Goal: Task Accomplishment & Management: Complete application form

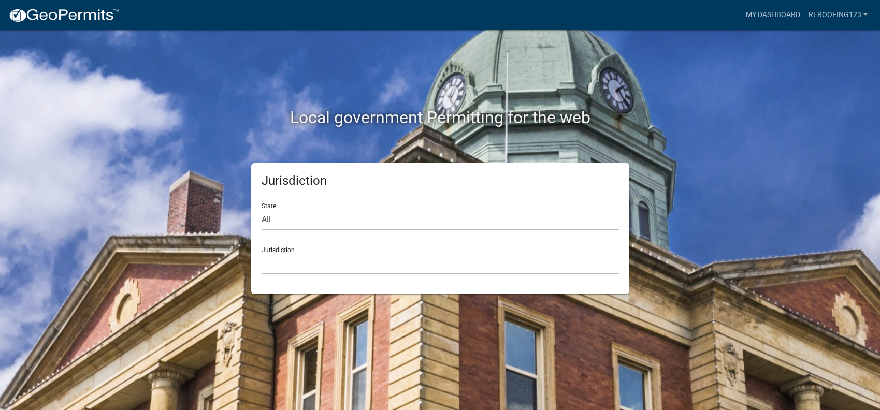
click at [352, 232] on form "State All [US_STATE] [US_STATE] [US_STATE] [US_STATE] [US_STATE] [US_STATE] [US…" at bounding box center [439, 235] width 357 height 80
click at [347, 227] on select "All [US_STATE] [US_STATE] [US_STATE] [US_STATE] [US_STATE] [US_STATE] [US_STATE…" at bounding box center [439, 219] width 357 height 21
select select "[US_STATE]"
click at [261, 209] on select "All [US_STATE] [US_STATE] [US_STATE] [US_STATE] [US_STATE] [US_STATE] [US_STATE…" at bounding box center [439, 219] width 357 height 21
click at [290, 270] on select "City of [GEOGRAPHIC_DATA], [US_STATE] City of [GEOGRAPHIC_DATA], [US_STATE] Cit…" at bounding box center [439, 263] width 357 height 21
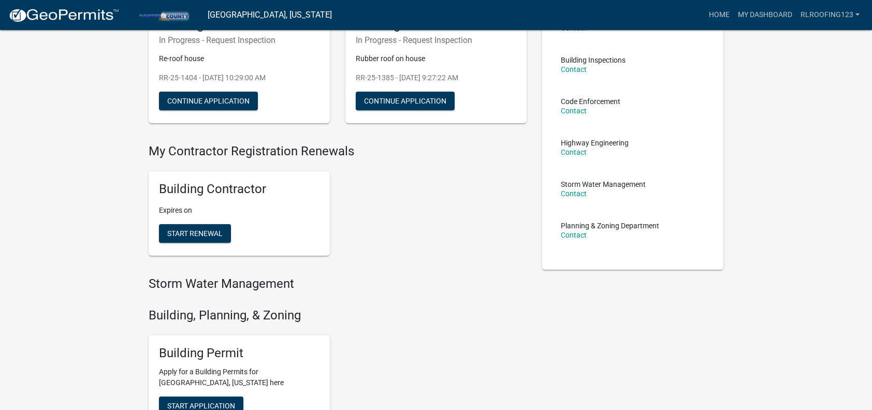
scroll to position [259, 0]
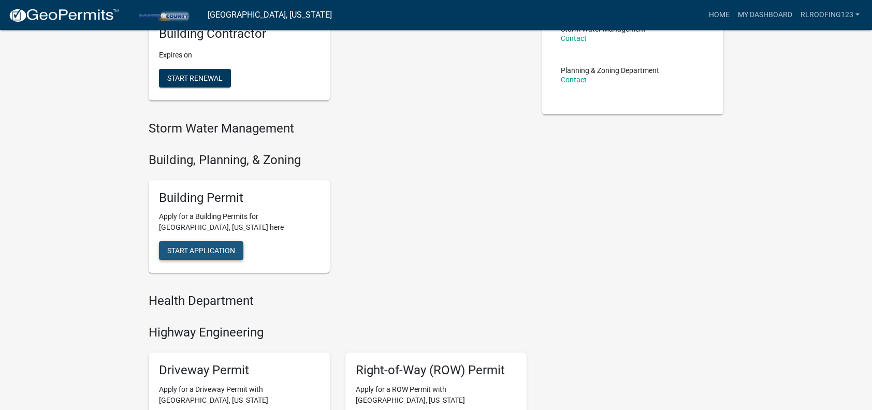
click at [225, 250] on span "Start Application" at bounding box center [201, 250] width 68 height 8
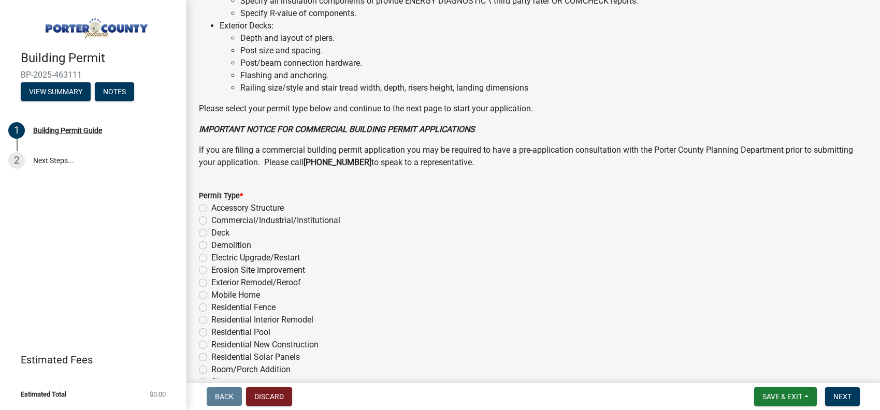
scroll to position [786, 0]
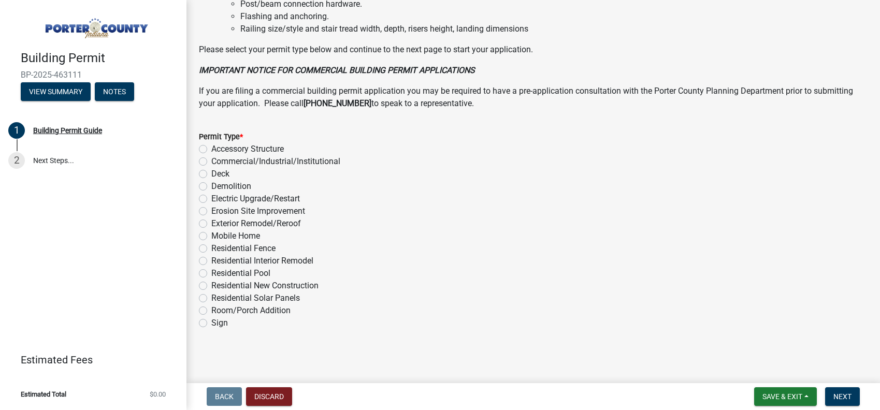
click at [211, 225] on label "Exterior Remodel/Reroof" at bounding box center [256, 223] width 90 height 12
click at [211, 224] on input "Exterior Remodel/Reroof" at bounding box center [214, 220] width 7 height 7
radio input "true"
click at [825, 395] on button "Next" at bounding box center [842, 396] width 35 height 19
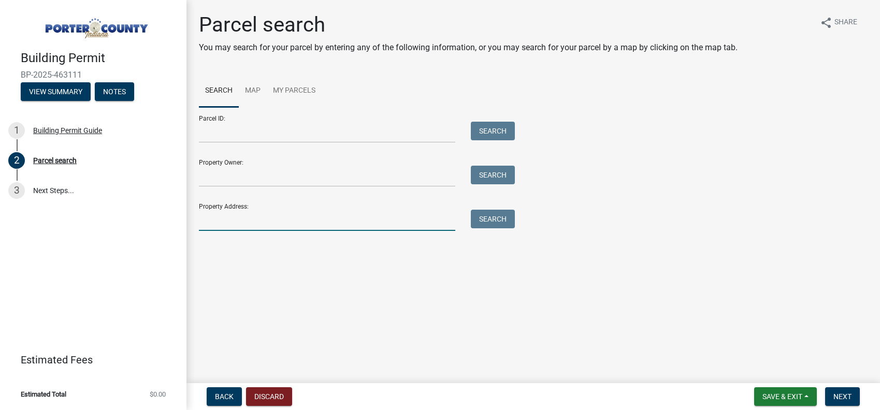
click at [305, 213] on input "Property Address:" at bounding box center [327, 220] width 256 height 21
type input "384 [DEMOGRAPHIC_DATA] dr"
click at [506, 219] on button "Search" at bounding box center [493, 219] width 44 height 19
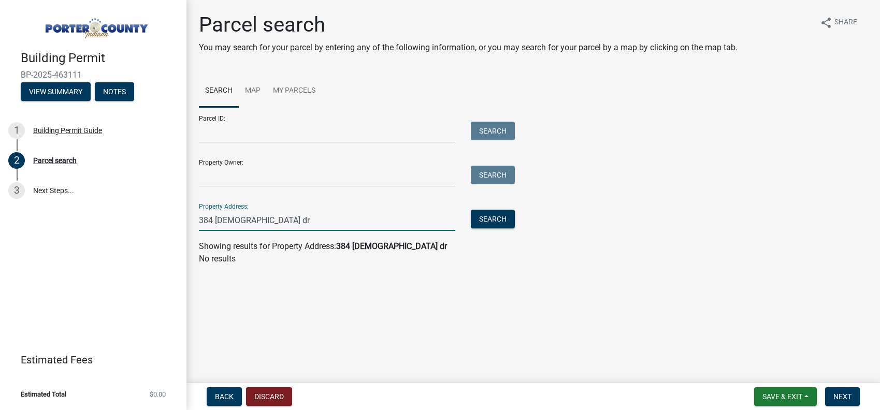
drag, startPoint x: 371, startPoint y: 225, endPoint x: 75, endPoint y: 215, distance: 296.3
click at [75, 215] on div "Building Permit BP-2025-463111 View Summary Notes 1 Building Permit Guide 2 Par…" at bounding box center [440, 205] width 880 height 410
type input "384 [DEMOGRAPHIC_DATA]"
click at [496, 229] on div "Search" at bounding box center [490, 220] width 54 height 21
click at [497, 222] on button "Search" at bounding box center [493, 219] width 44 height 19
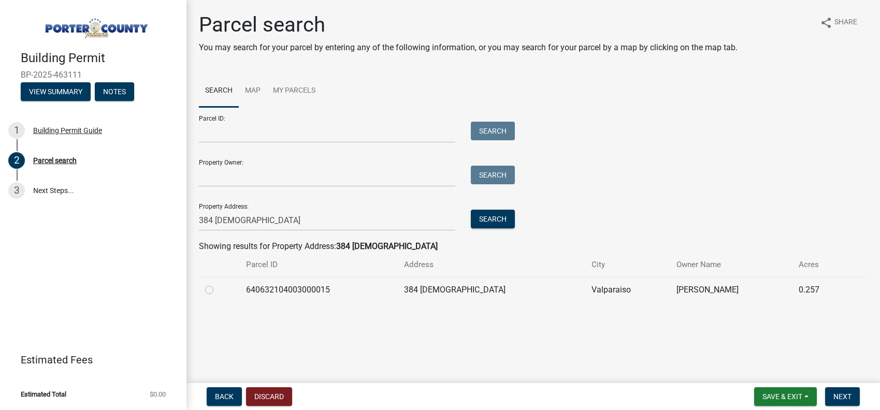
click at [204, 293] on td at bounding box center [219, 289] width 41 height 25
click at [217, 284] on label at bounding box center [217, 284] width 0 height 0
click at [217, 290] on input "radio" at bounding box center [220, 287] width 7 height 7
radio input "true"
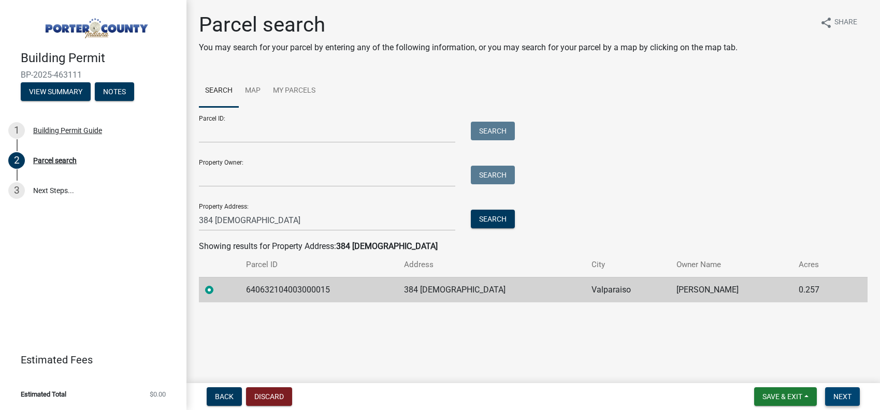
click at [847, 391] on button "Next" at bounding box center [842, 396] width 35 height 19
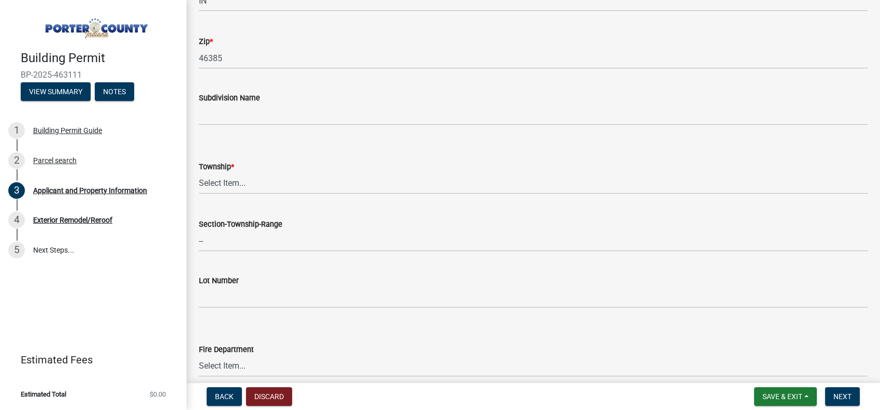
scroll to position [362, 0]
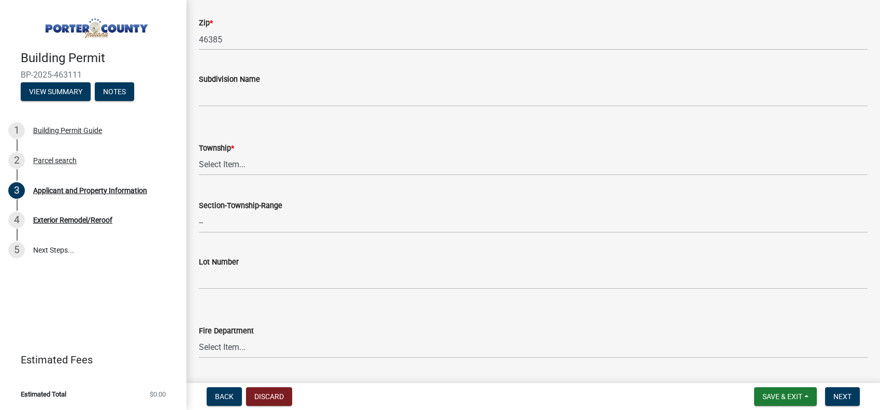
click at [248, 176] on wm-data-entity-input "Township * Select Item... [PERSON_NAME][GEOGRAPHIC_DATA] [PERSON_NAME][GEOGRAPH…" at bounding box center [533, 150] width 668 height 70
click at [246, 165] on select "Select Item... [PERSON_NAME][GEOGRAPHIC_DATA] [PERSON_NAME][GEOGRAPHIC_DATA] [G…" at bounding box center [533, 164] width 668 height 21
click at [199, 154] on select "Select Item... [PERSON_NAME][GEOGRAPHIC_DATA] [PERSON_NAME][GEOGRAPHIC_DATA] [G…" at bounding box center [533, 164] width 668 height 21
select select "3ef279d8-364d-4472-9edf-8c32643de6c0"
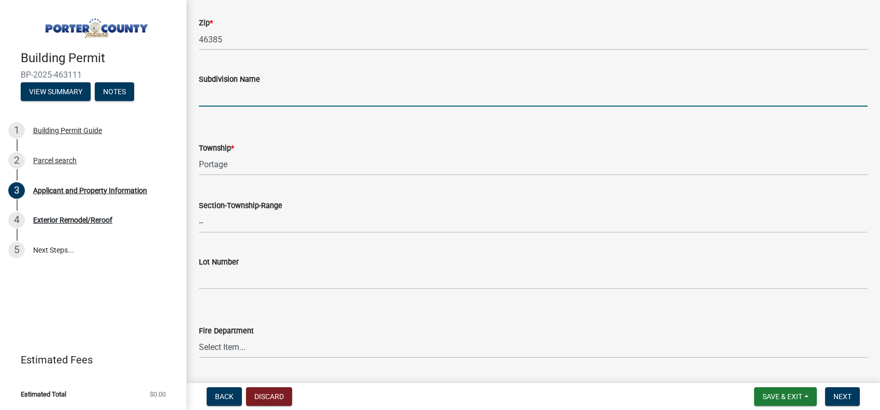
click at [351, 104] on input "Subdivision Name" at bounding box center [533, 95] width 668 height 21
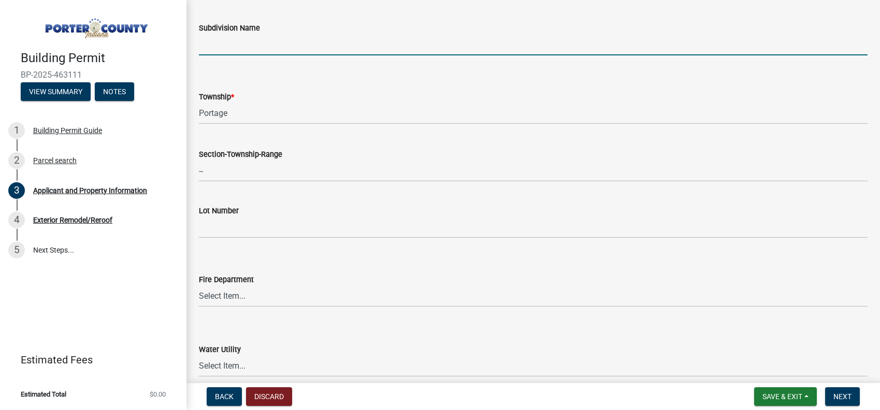
scroll to position [570, 0]
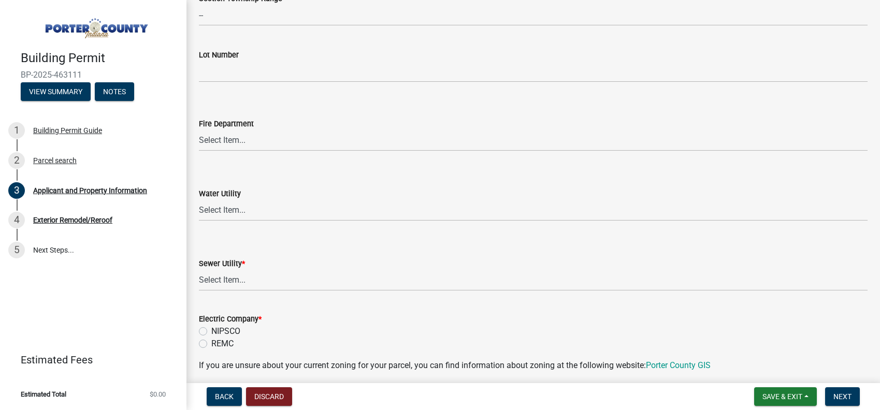
click at [273, 259] on div "Sewer Utility *" at bounding box center [533, 263] width 668 height 12
click at [277, 272] on select "Select Item... Aqua [US_STATE] Inc Damon Run Falling Waters Lake Eliza - LEACD …" at bounding box center [533, 280] width 668 height 21
click at [199, 270] on select "Select Item... Aqua [US_STATE] Inc Damon Run Falling Waters Lake Eliza - LEACD …" at bounding box center [533, 280] width 668 height 21
select select "ea6751d4-6bf7-4a16-89ee-f7801ab82aa1"
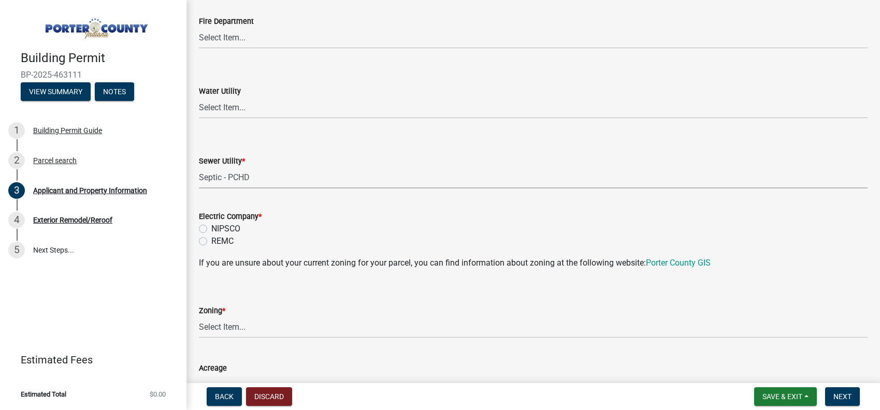
scroll to position [673, 0]
click at [234, 232] on label "NIPSCO" at bounding box center [225, 228] width 29 height 12
click at [218, 228] on input "NIPSCO" at bounding box center [214, 225] width 7 height 7
radio input "true"
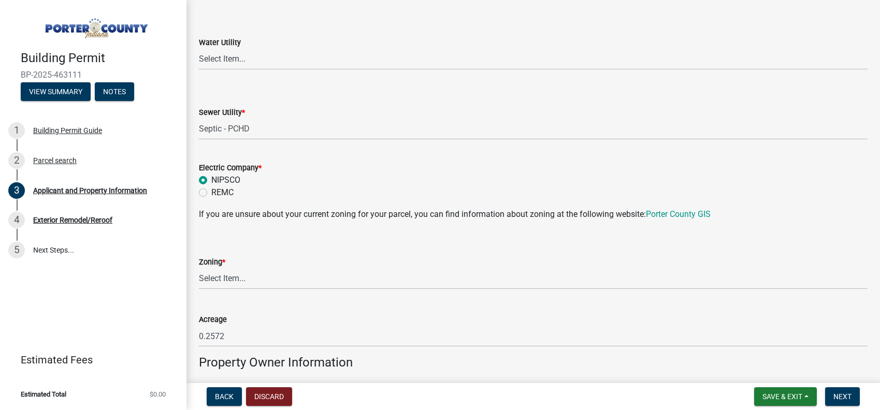
scroll to position [777, 0]
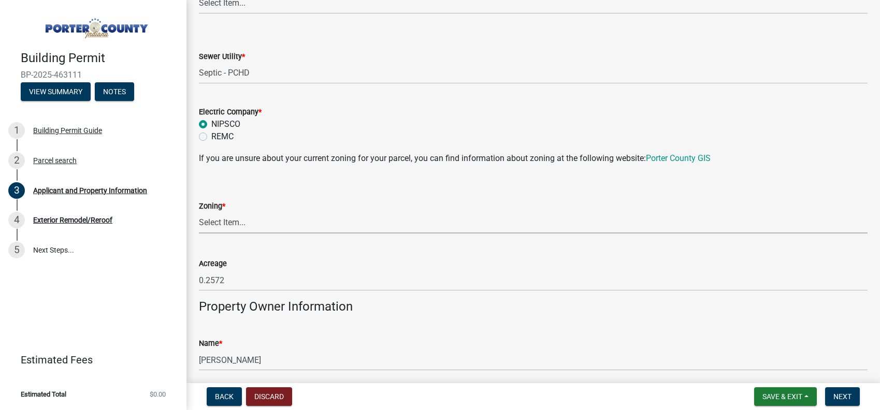
click at [244, 225] on select "Select Item... A1 A2 CH CM CN I1 I2 I3 IN MP OT P1 P2 PUD R1 R2 R3 R4 RL RR" at bounding box center [533, 222] width 668 height 21
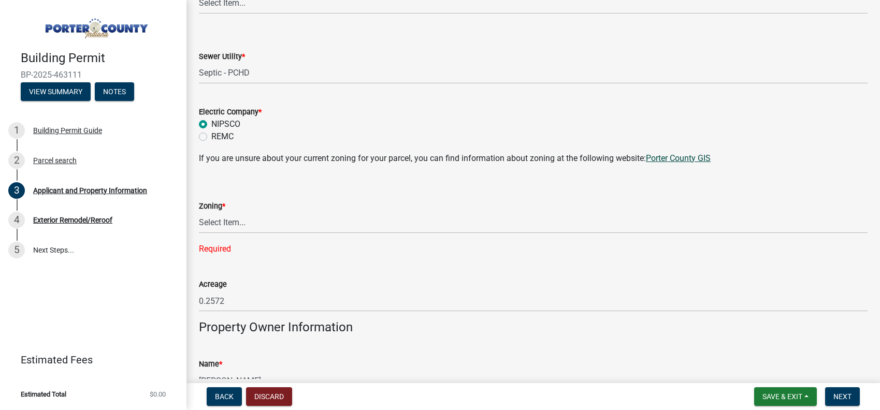
click at [698, 159] on link "Porter County GIS" at bounding box center [678, 158] width 65 height 10
click at [223, 225] on select "Select Item... A1 A2 CH CM CN I1 I2 I3 IN MP OT P1 P2 PUD R1 R2 R3 R4 RL RR" at bounding box center [533, 222] width 668 height 21
click at [199, 212] on select "Select Item... A1 A2 CH CM CN I1 I2 I3 IN MP OT P1 P2 PUD R1 R2 R3 R4 RL RR" at bounding box center [533, 222] width 668 height 21
select select "349f168d-d974-4bf4-9d87-84a8db4888cd"
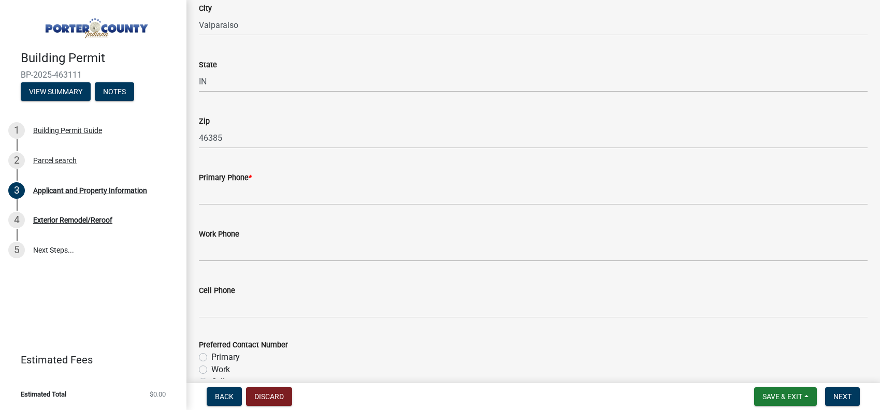
scroll to position [1243, 0]
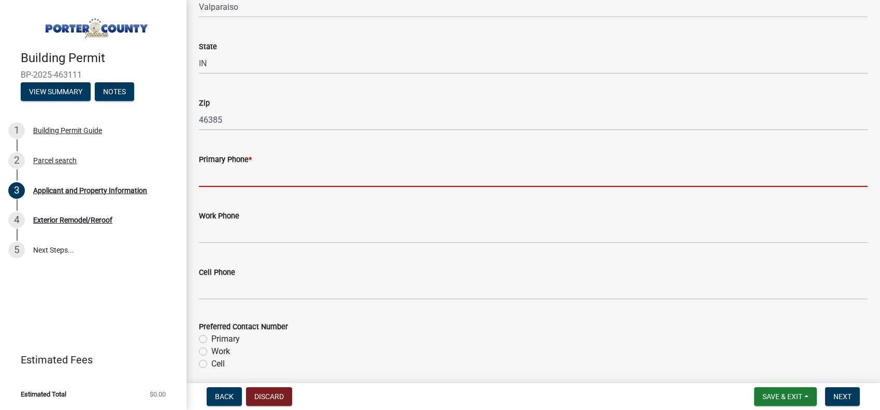
click at [265, 170] on input "Primary Phone *" at bounding box center [533, 176] width 668 height 21
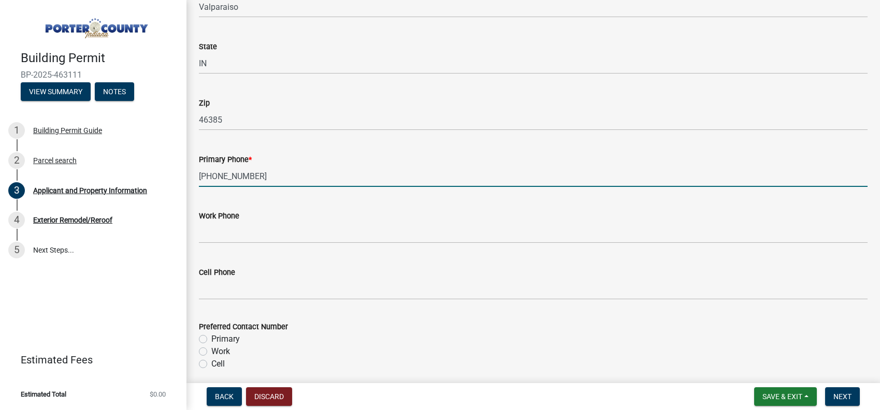
type input "[PHONE_NUMBER]"
click at [294, 196] on div "Work Phone" at bounding box center [533, 219] width 668 height 48
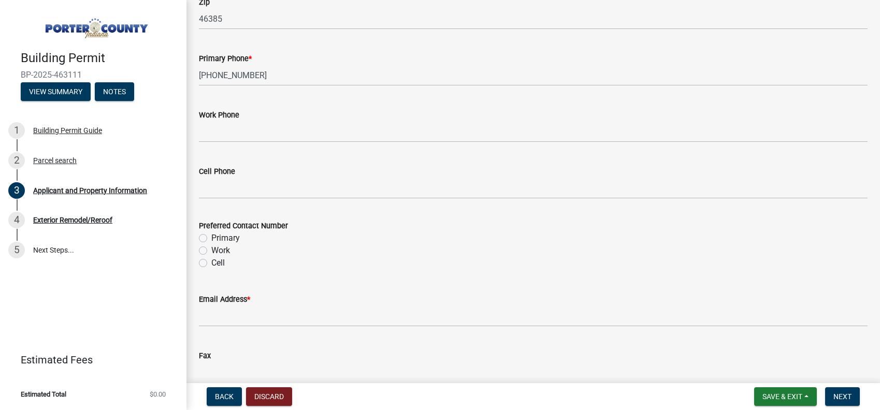
scroll to position [1346, 0]
click at [221, 257] on label "Cell" at bounding box center [217, 260] width 13 height 12
click at [218, 257] on input "Cell" at bounding box center [214, 257] width 7 height 7
radio input "true"
click at [226, 236] on label "Primary" at bounding box center [225, 235] width 28 height 12
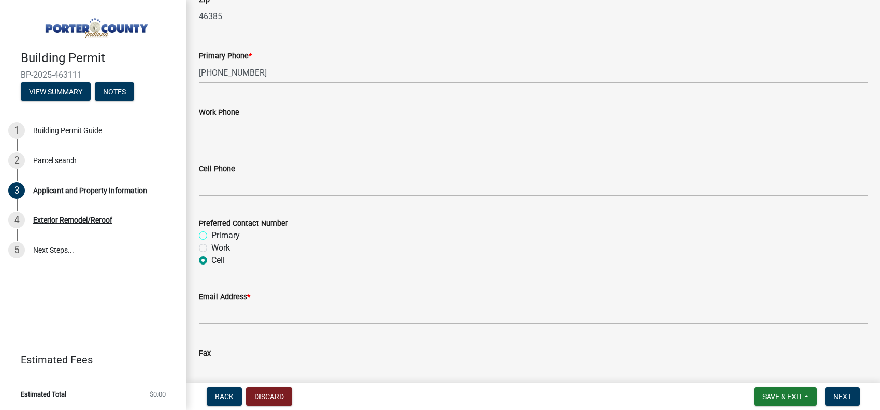
click at [218, 236] on input "Primary" at bounding box center [214, 232] width 7 height 7
radio input "true"
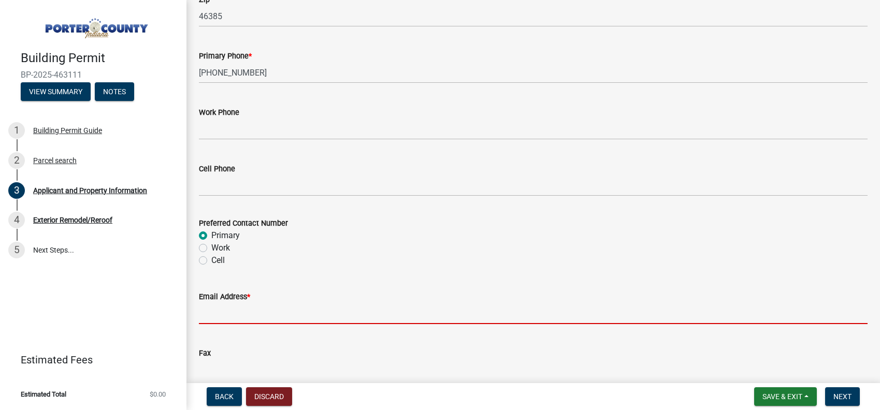
click at [270, 315] on input "Email Address *" at bounding box center [533, 313] width 668 height 21
type input "L"
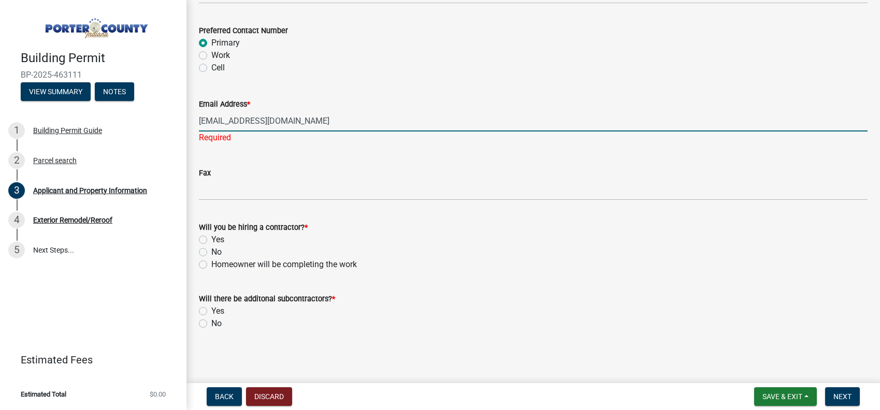
scroll to position [1539, 0]
type input "[EMAIL_ADDRESS][DOMAIN_NAME]"
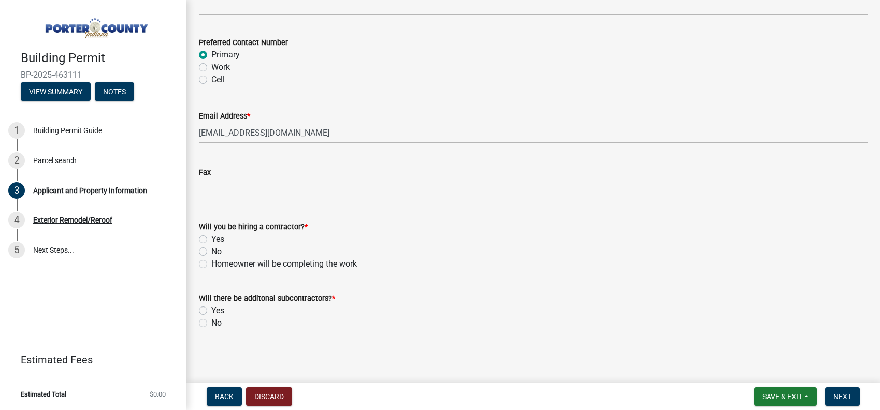
click at [208, 239] on div "Yes" at bounding box center [533, 239] width 668 height 12
click at [211, 240] on label "Yes" at bounding box center [217, 239] width 13 height 12
click at [211, 240] on input "Yes" at bounding box center [214, 236] width 7 height 7
radio input "true"
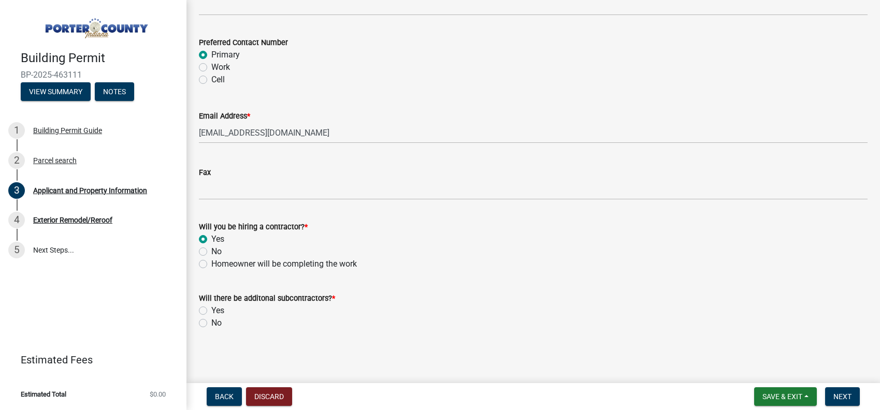
click at [211, 321] on label "No" at bounding box center [216, 323] width 10 height 12
click at [211, 321] on input "No" at bounding box center [214, 320] width 7 height 7
radio input "true"
click at [826, 403] on button "Next" at bounding box center [842, 396] width 35 height 19
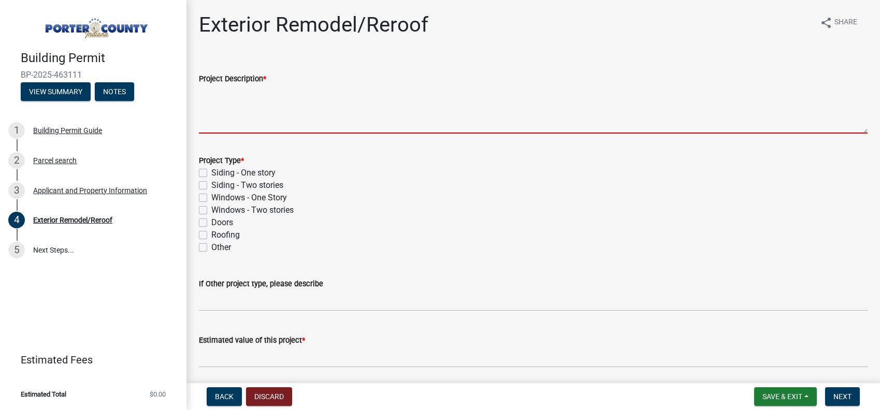
click at [210, 103] on textarea "Project Description *" at bounding box center [533, 109] width 668 height 49
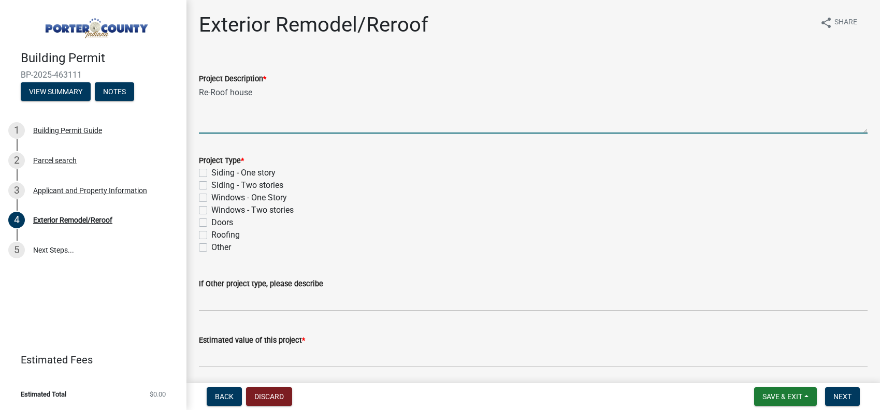
type textarea "Re-Roof house"
click at [208, 234] on div "Roofing" at bounding box center [533, 235] width 668 height 12
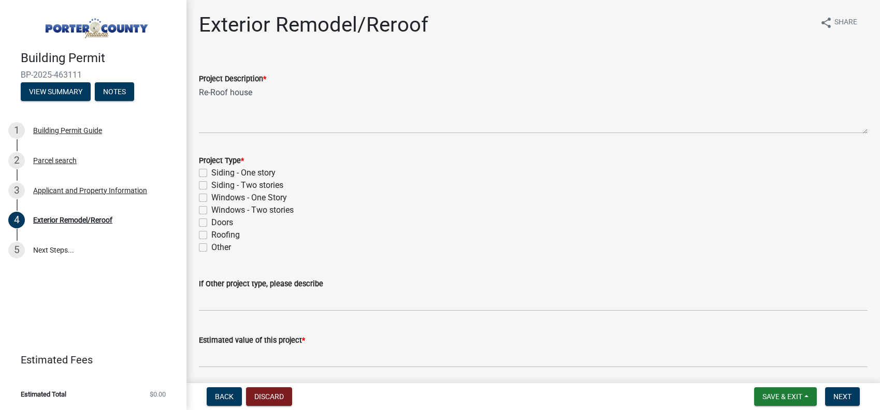
click at [211, 232] on label "Roofing" at bounding box center [225, 235] width 28 height 12
click at [211, 232] on input "Roofing" at bounding box center [214, 232] width 7 height 7
checkbox input "true"
checkbox input "false"
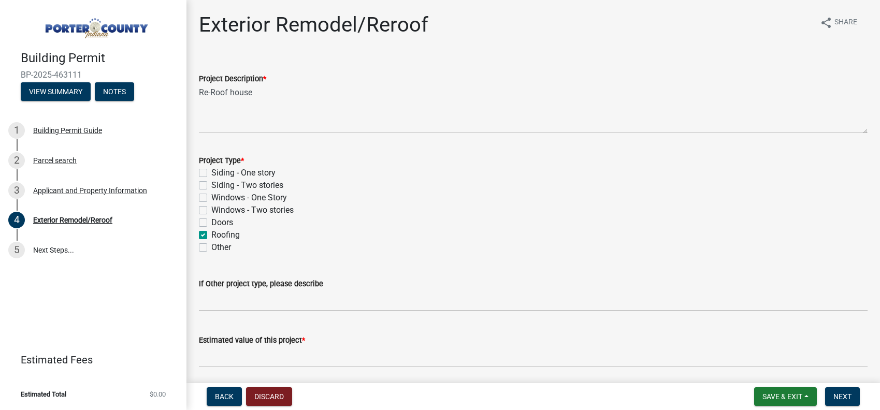
checkbox input "false"
checkbox input "true"
checkbox input "false"
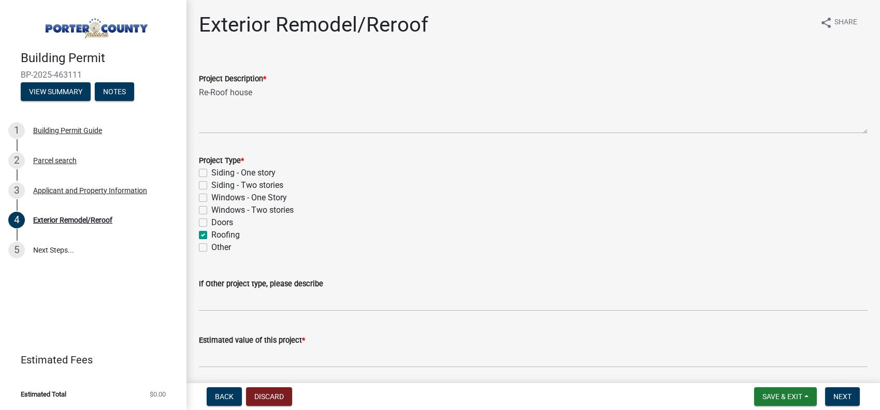
scroll to position [38, 0]
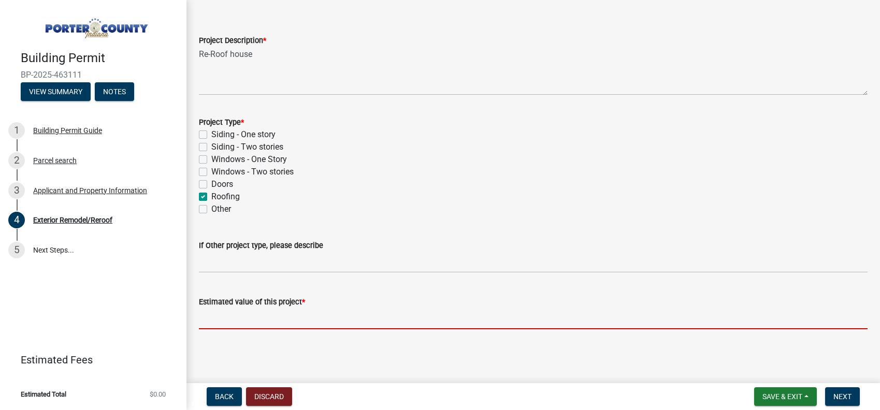
drag, startPoint x: 267, startPoint y: 316, endPoint x: 286, endPoint y: 319, distance: 19.9
click at [267, 316] on input "text" at bounding box center [533, 318] width 668 height 21
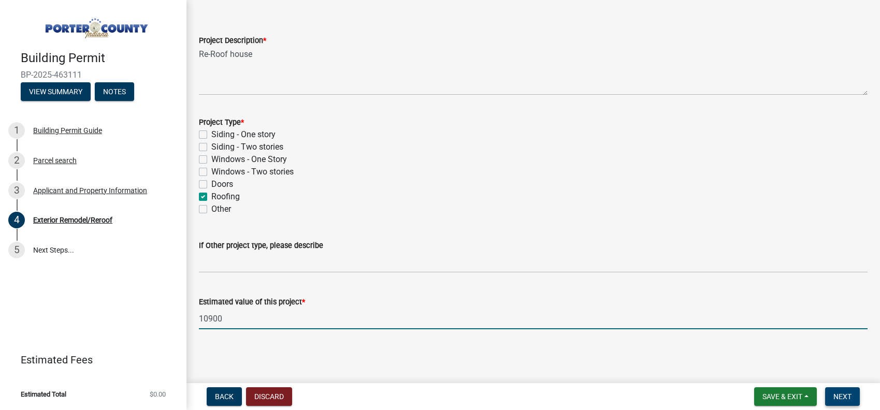
type input "10900"
click at [842, 392] on button "Next" at bounding box center [842, 396] width 35 height 19
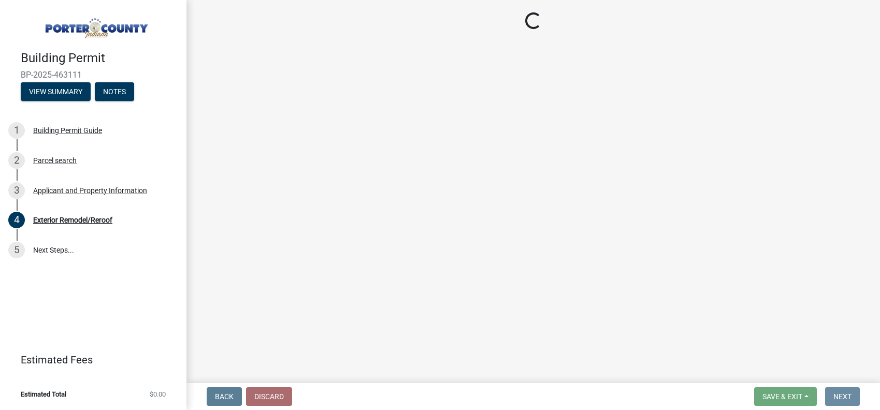
scroll to position [0, 0]
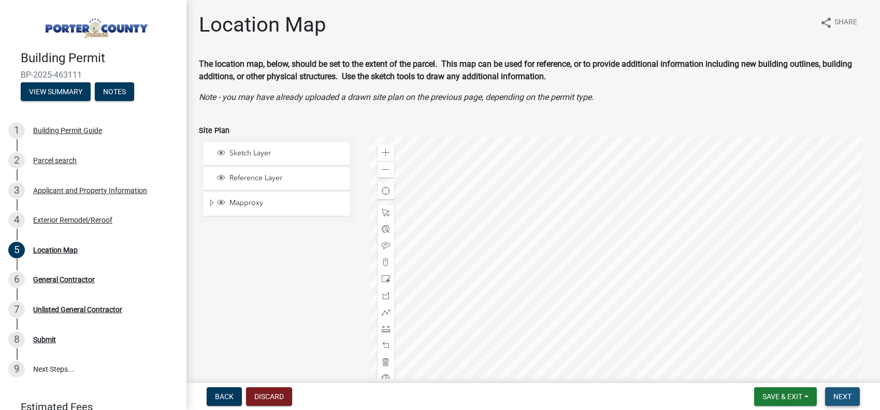
click at [854, 401] on button "Next" at bounding box center [842, 396] width 35 height 19
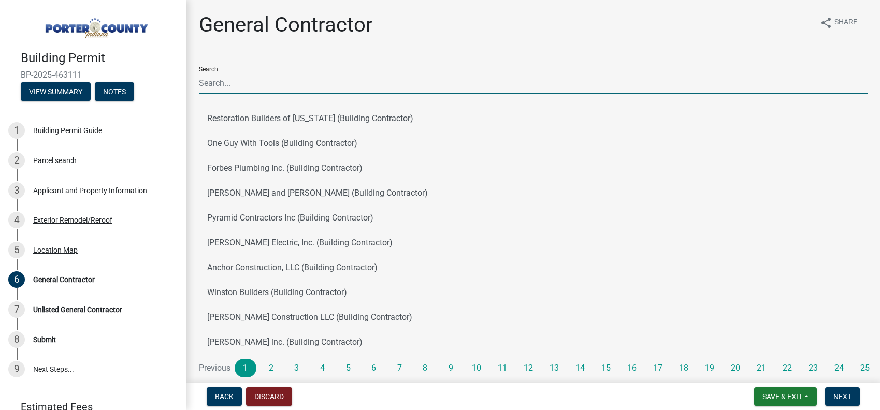
click at [216, 85] on input "Search" at bounding box center [533, 82] width 668 height 21
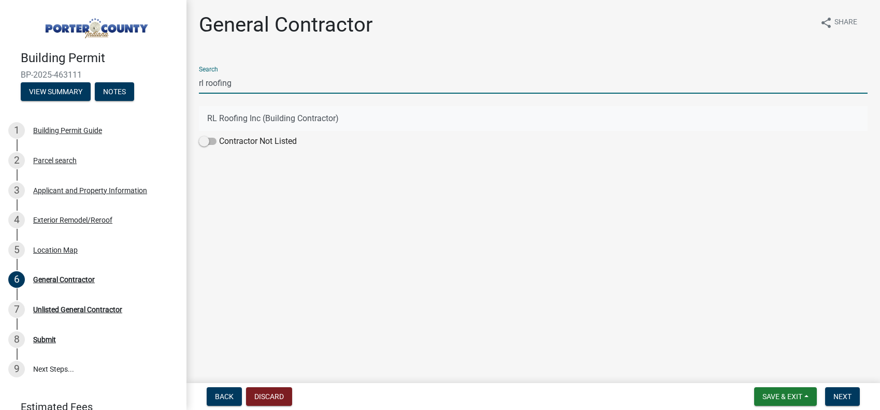
type input "rl roofing"
click at [212, 109] on button "RL Roofing Inc (Building Contractor)" at bounding box center [533, 118] width 668 height 25
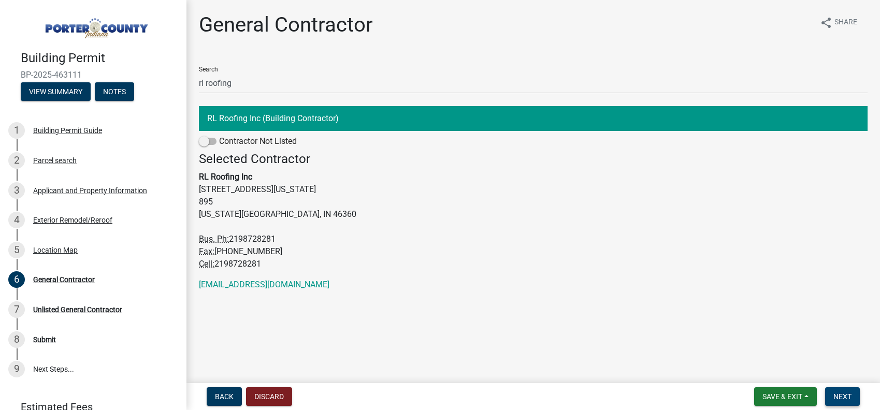
click at [846, 388] on button "Next" at bounding box center [842, 396] width 35 height 19
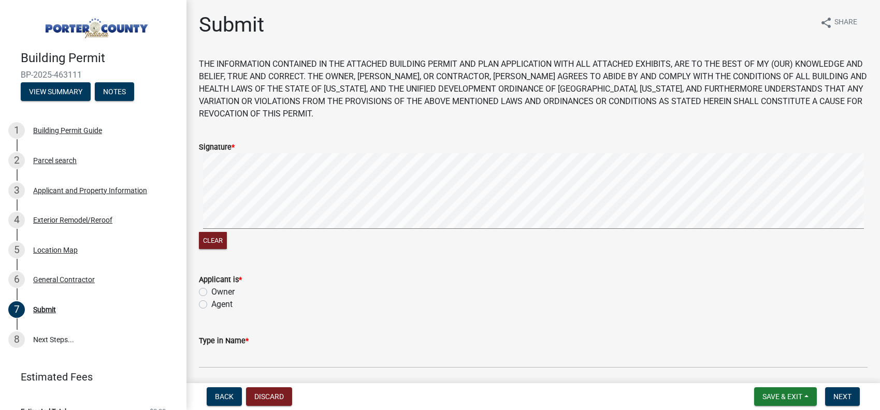
click at [225, 235] on div "Clear" at bounding box center [533, 202] width 668 height 98
click at [211, 304] on label "Agent" at bounding box center [221, 304] width 21 height 12
click at [211, 304] on input "Agent" at bounding box center [214, 301] width 7 height 7
radio input "true"
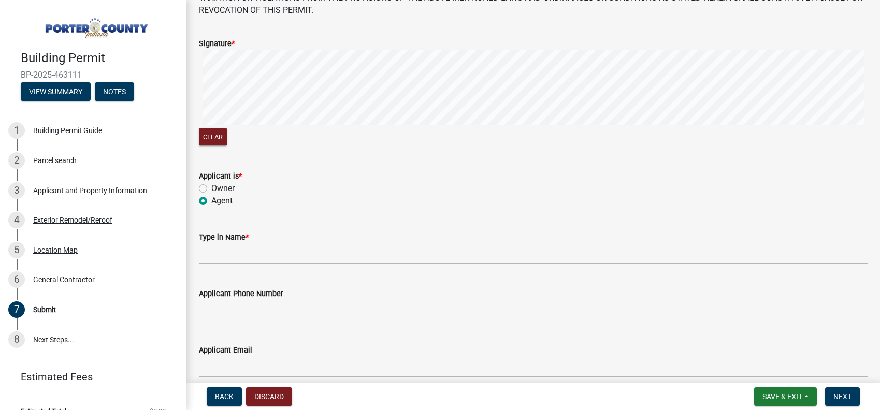
click at [245, 266] on wm-data-entity-input "Type in Name *" at bounding box center [533, 244] width 668 height 56
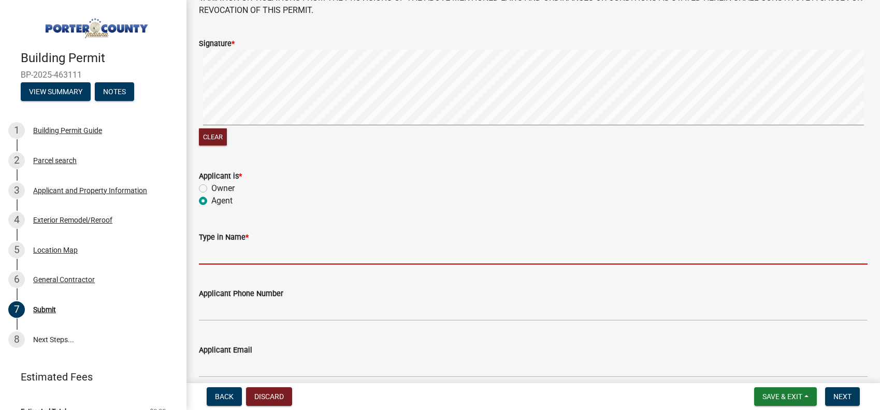
click at [258, 245] on input "Type in Name *" at bounding box center [533, 253] width 668 height 21
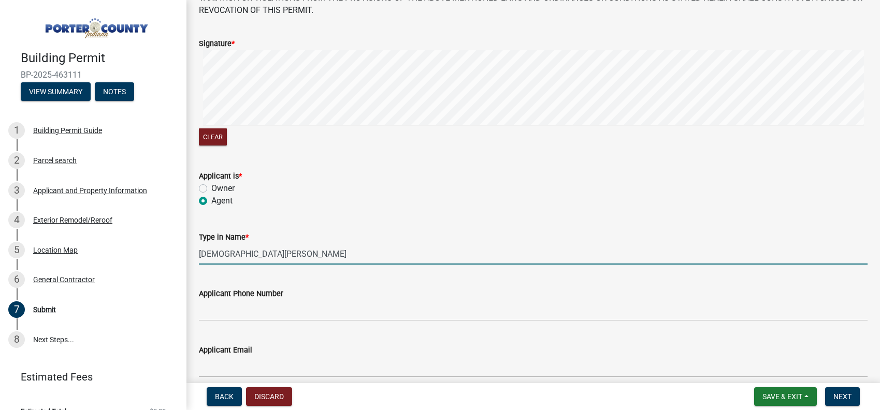
type input "[DEMOGRAPHIC_DATA][PERSON_NAME]"
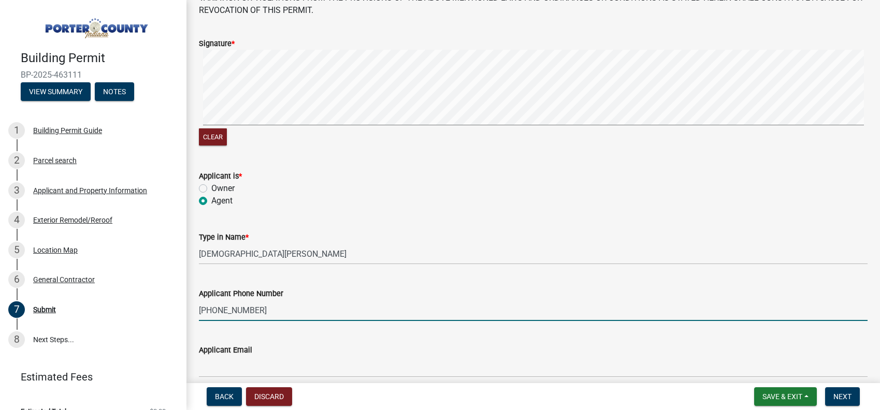
type input "[PHONE_NUMBER]"
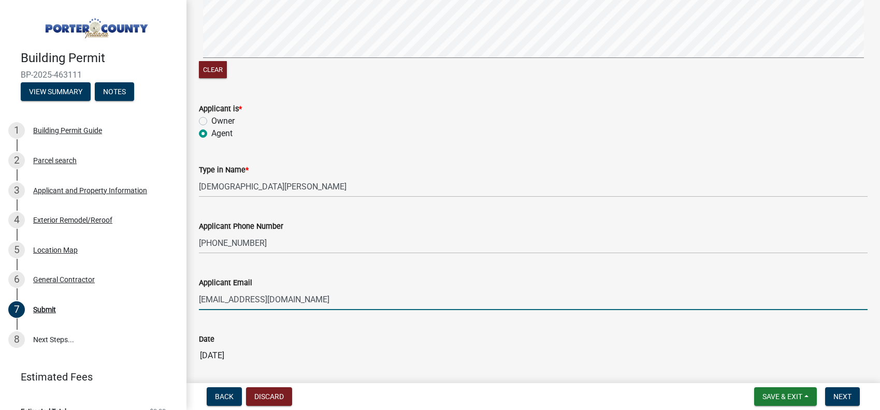
scroll to position [215, 0]
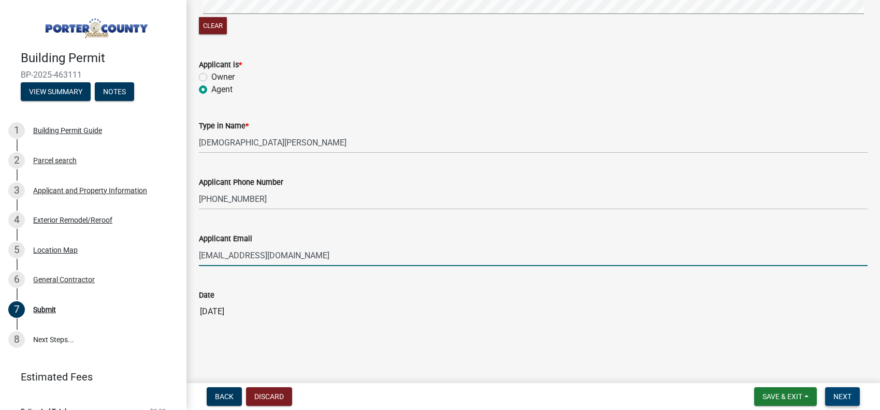
type input "[EMAIL_ADDRESS][DOMAIN_NAME]"
click at [841, 392] on span "Next" at bounding box center [842, 396] width 18 height 8
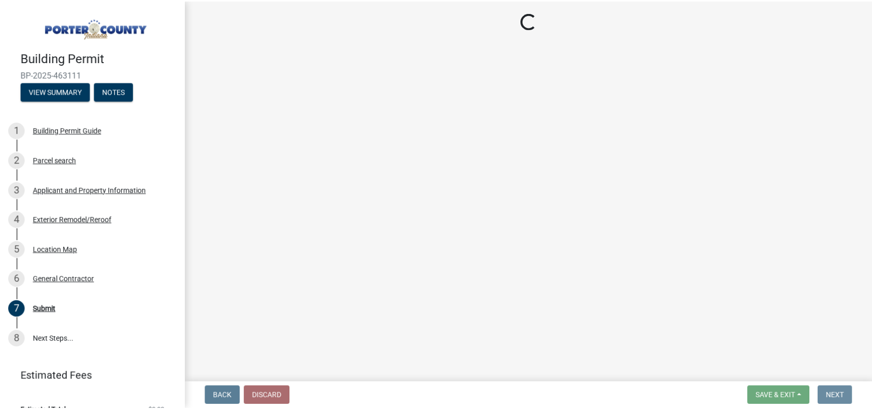
scroll to position [0, 0]
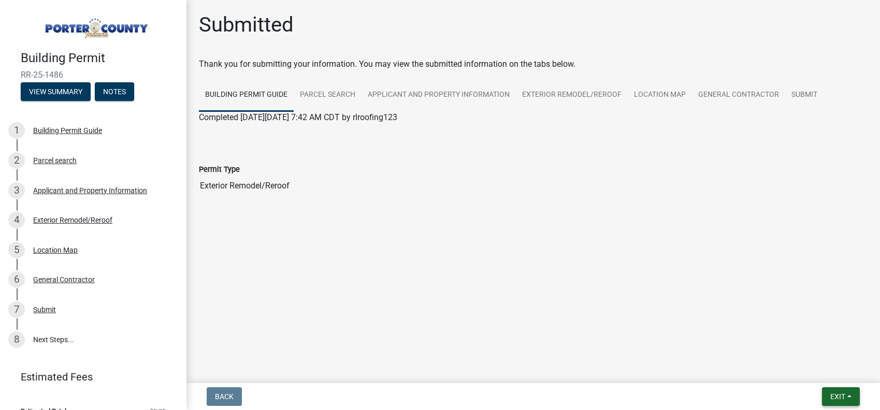
click at [851, 399] on button "Exit" at bounding box center [841, 396] width 38 height 19
click at [835, 379] on button "Save & Exit" at bounding box center [818, 369] width 83 height 25
